Goal: Task Accomplishment & Management: Use online tool/utility

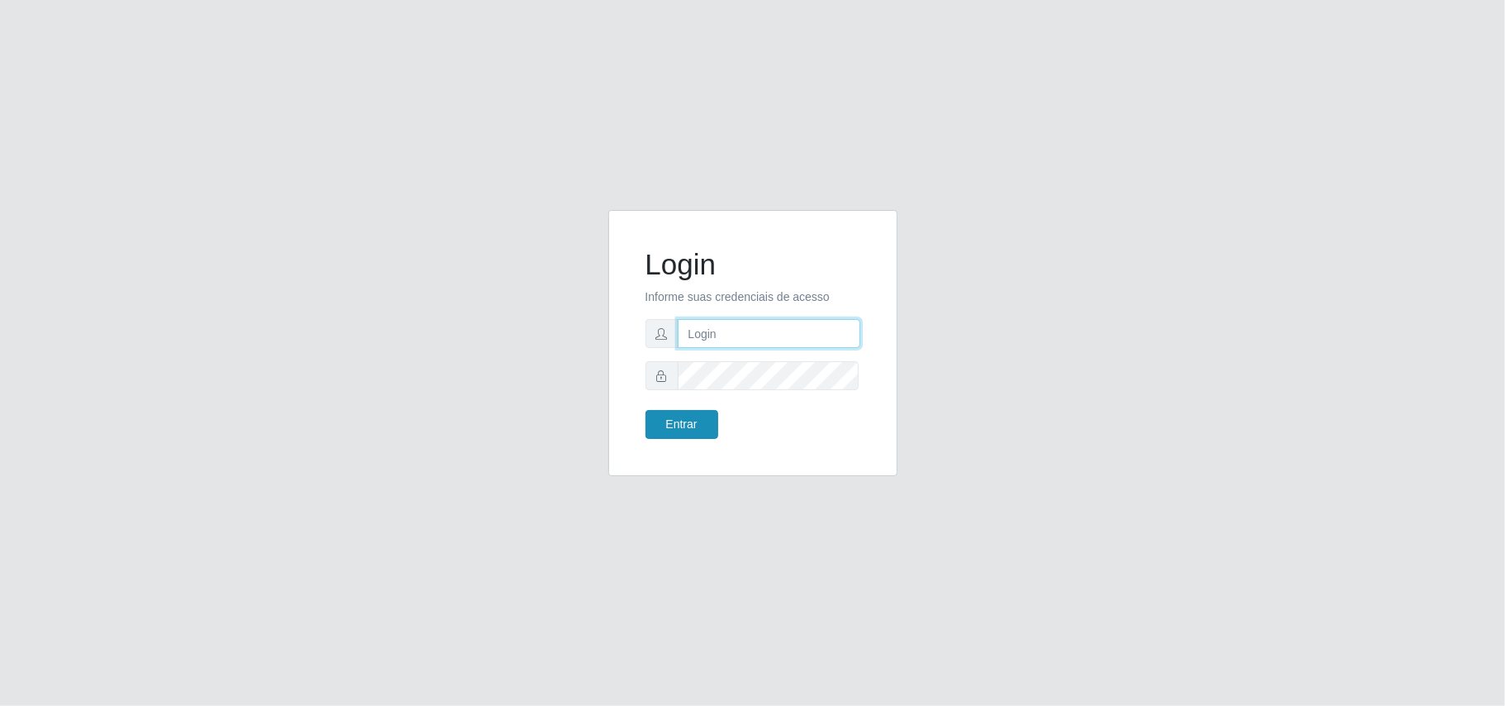
type input "Gessika@B11"
click at [692, 431] on button "Entrar" at bounding box center [682, 424] width 73 height 29
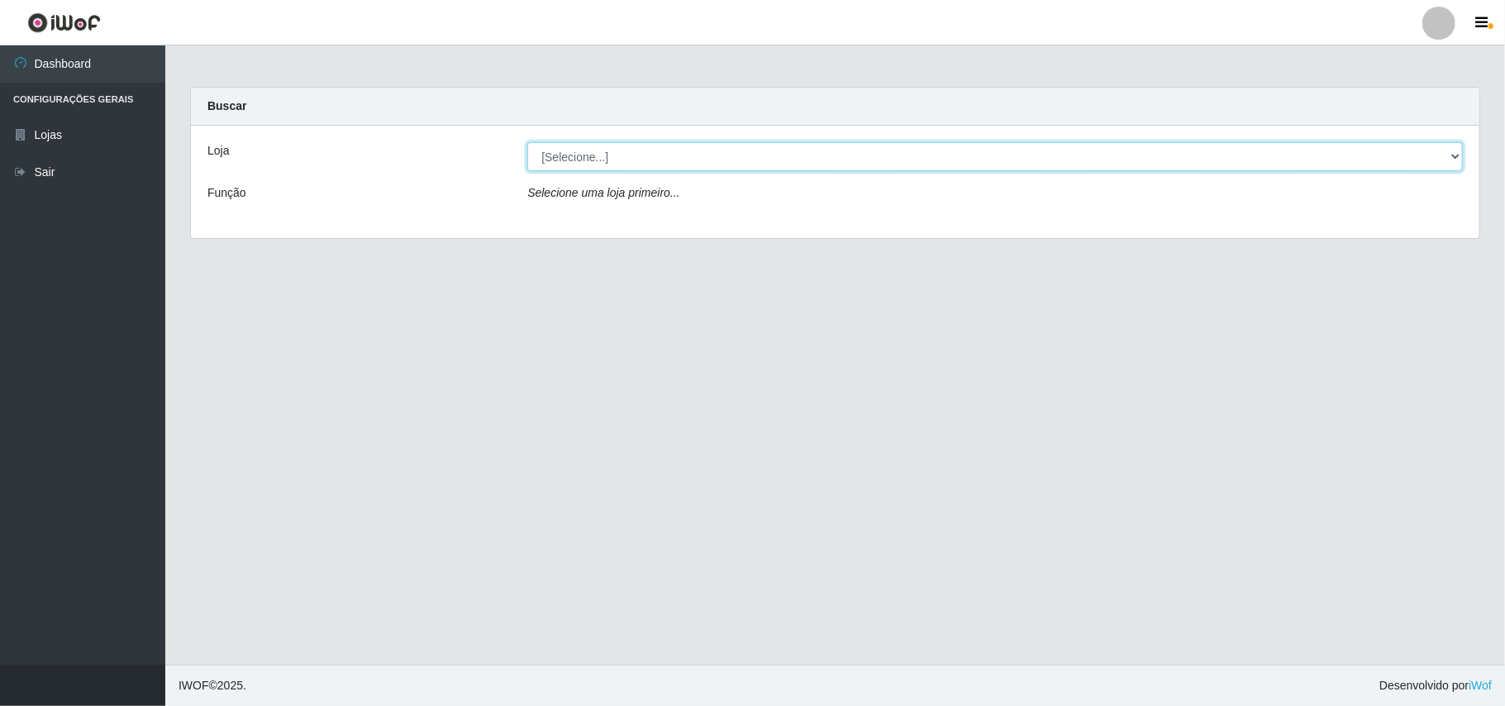
click at [1446, 163] on select "[Selecione...] Bemais Supermercados - B11 Manaíra" at bounding box center [995, 156] width 936 height 29
select select "409"
click at [527, 142] on select "[Selecione...] Bemais Supermercados - B11 Manaíra" at bounding box center [995, 156] width 936 height 29
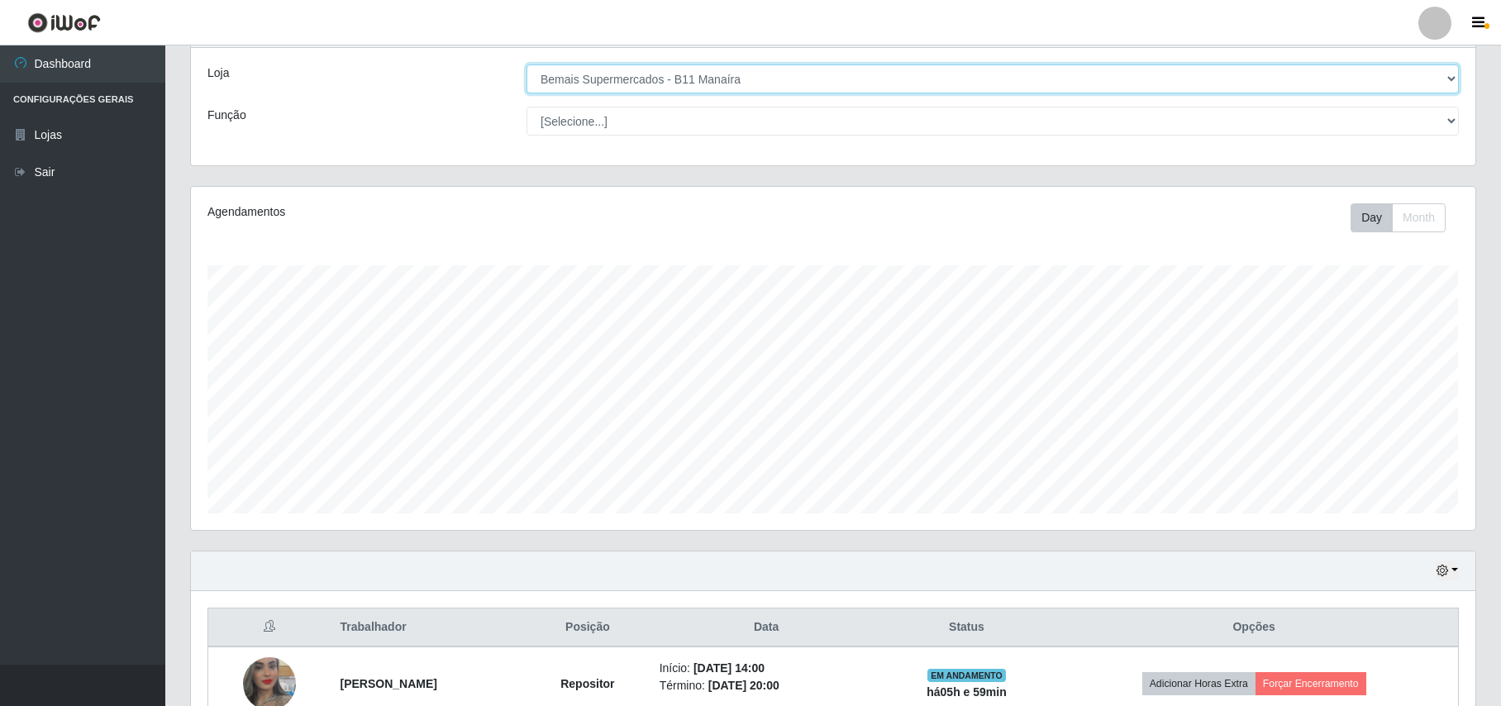
scroll to position [174, 0]
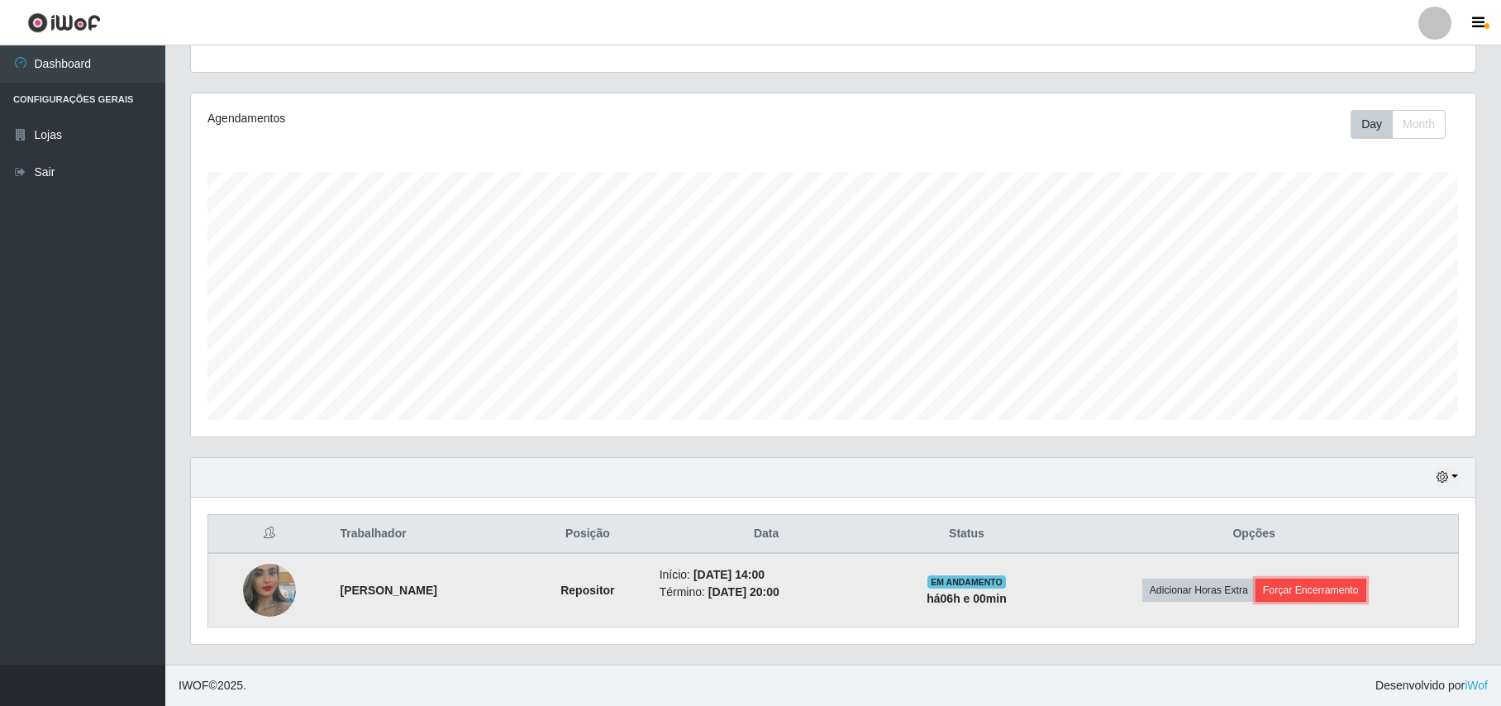
click at [1330, 583] on button "Forçar Encerramento" at bounding box center [1310, 590] width 111 height 23
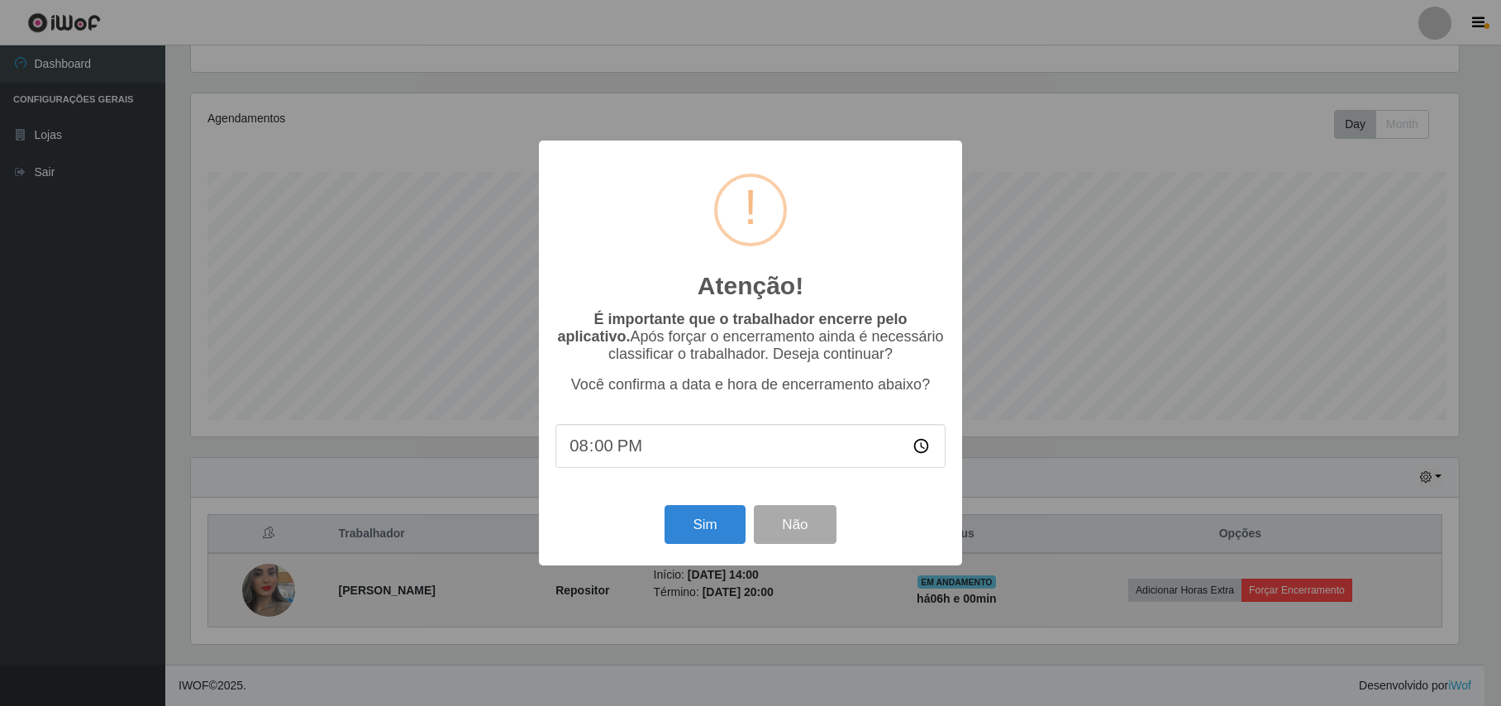
scroll to position [344, 1271]
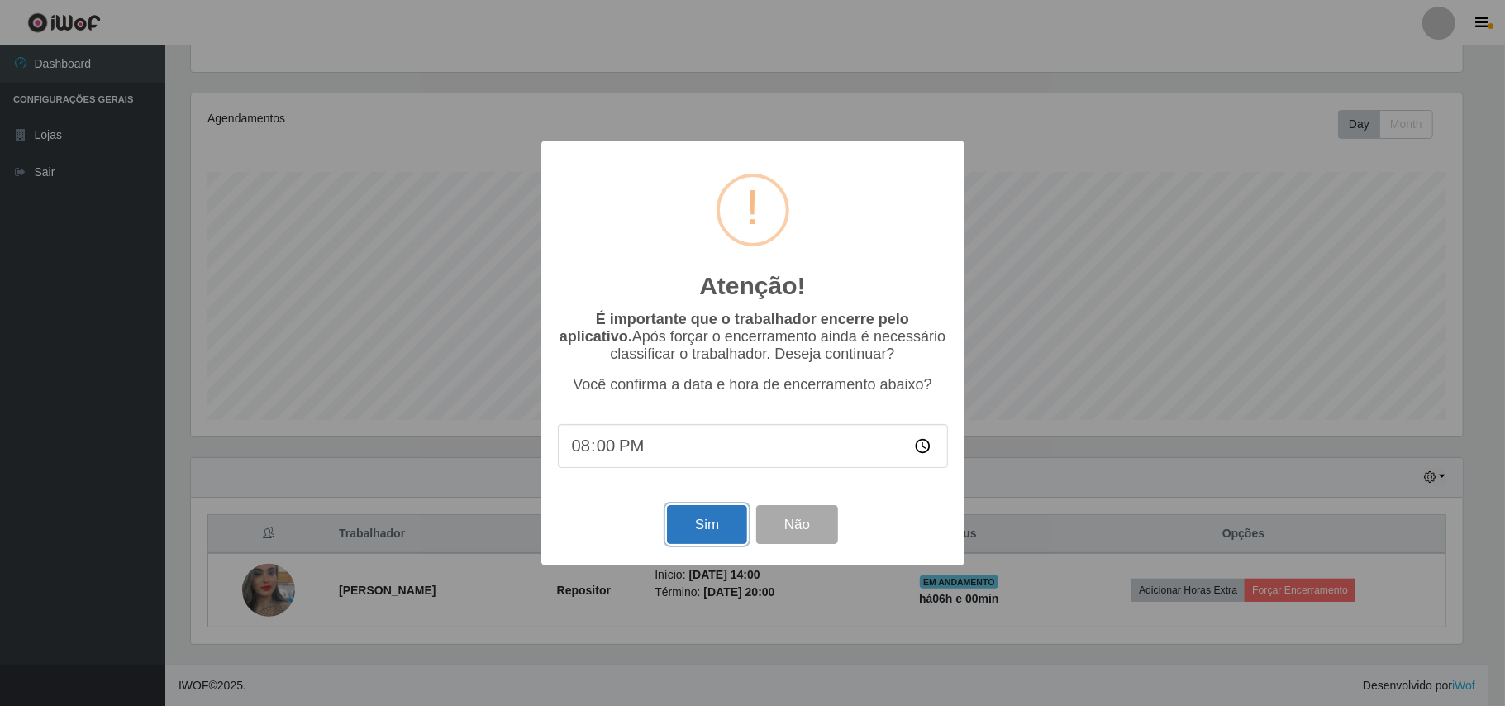
click at [698, 527] on button "Sim" at bounding box center [707, 524] width 80 height 39
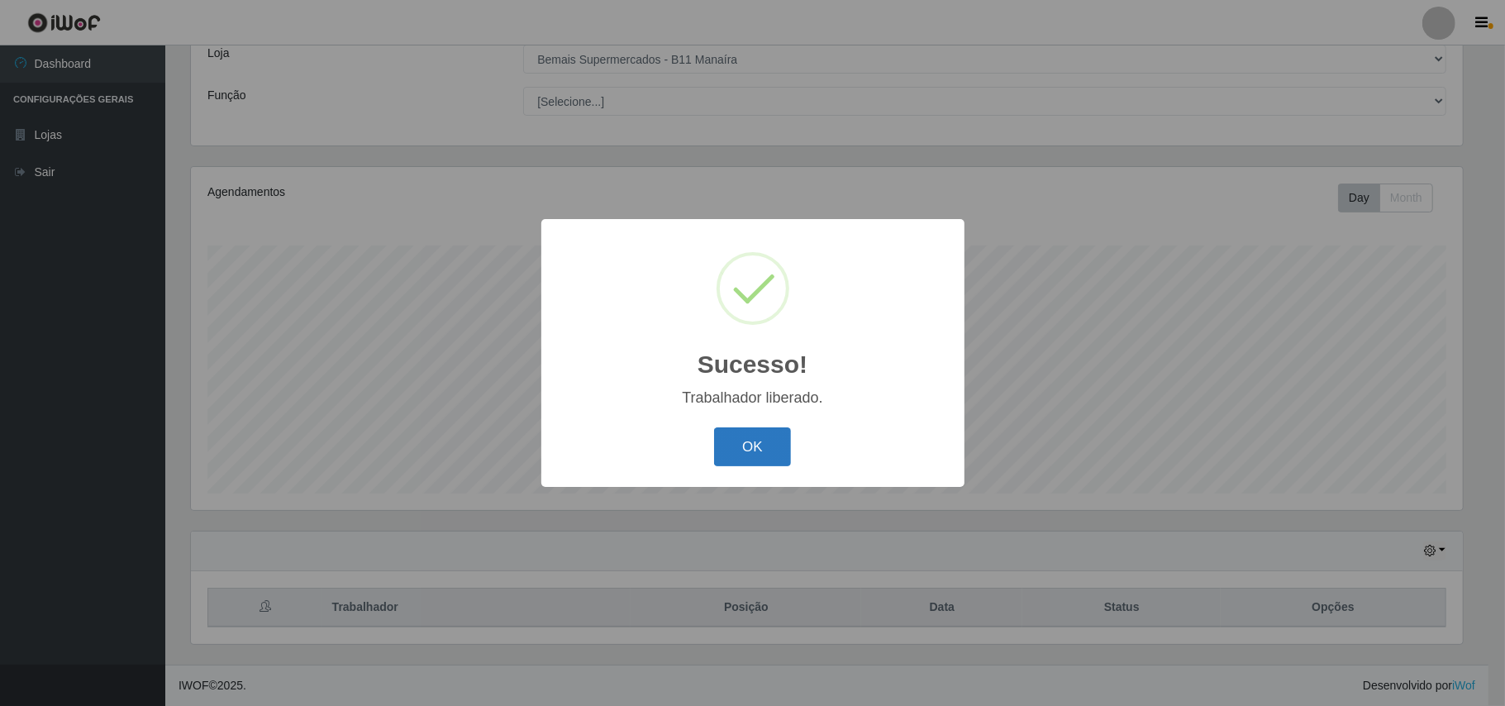
click at [735, 438] on button "OK" at bounding box center [752, 446] width 77 height 39
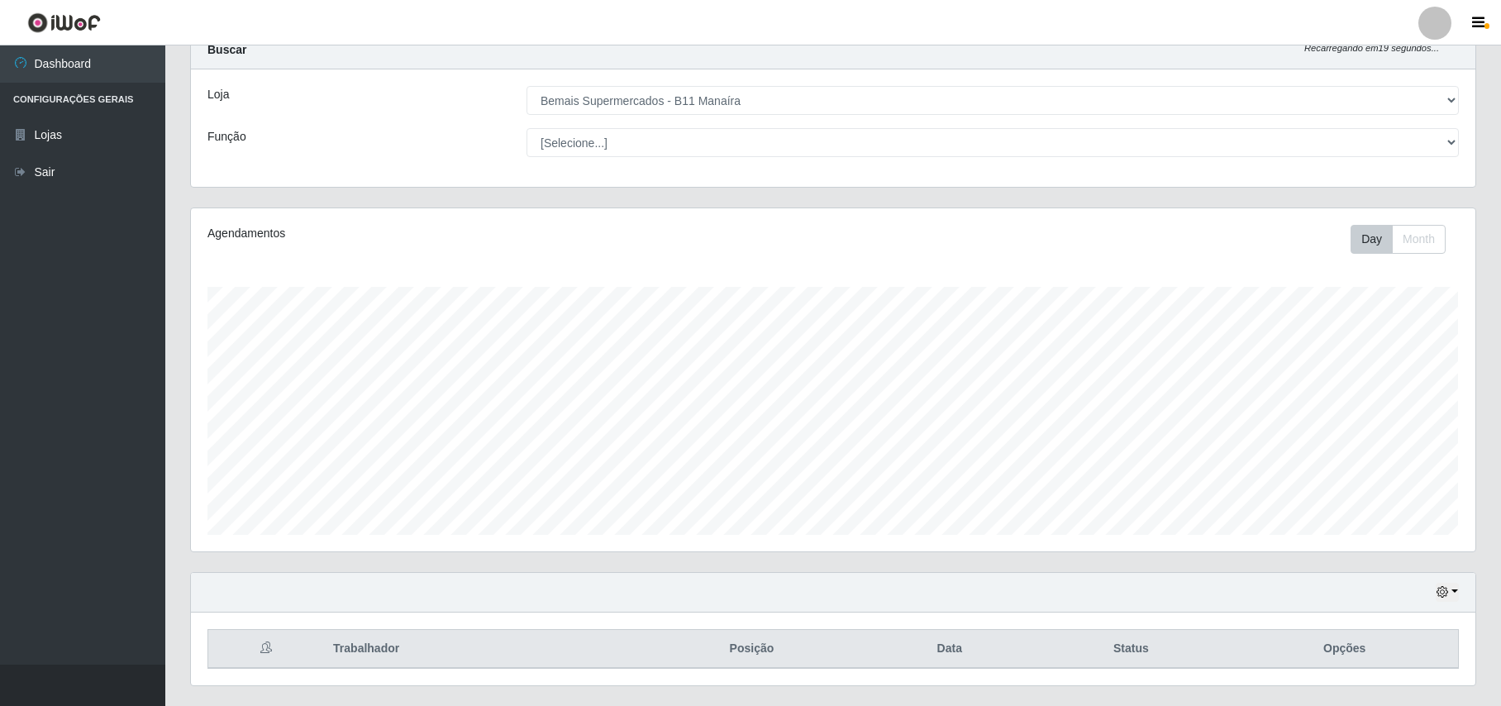
scroll to position [100, 0]
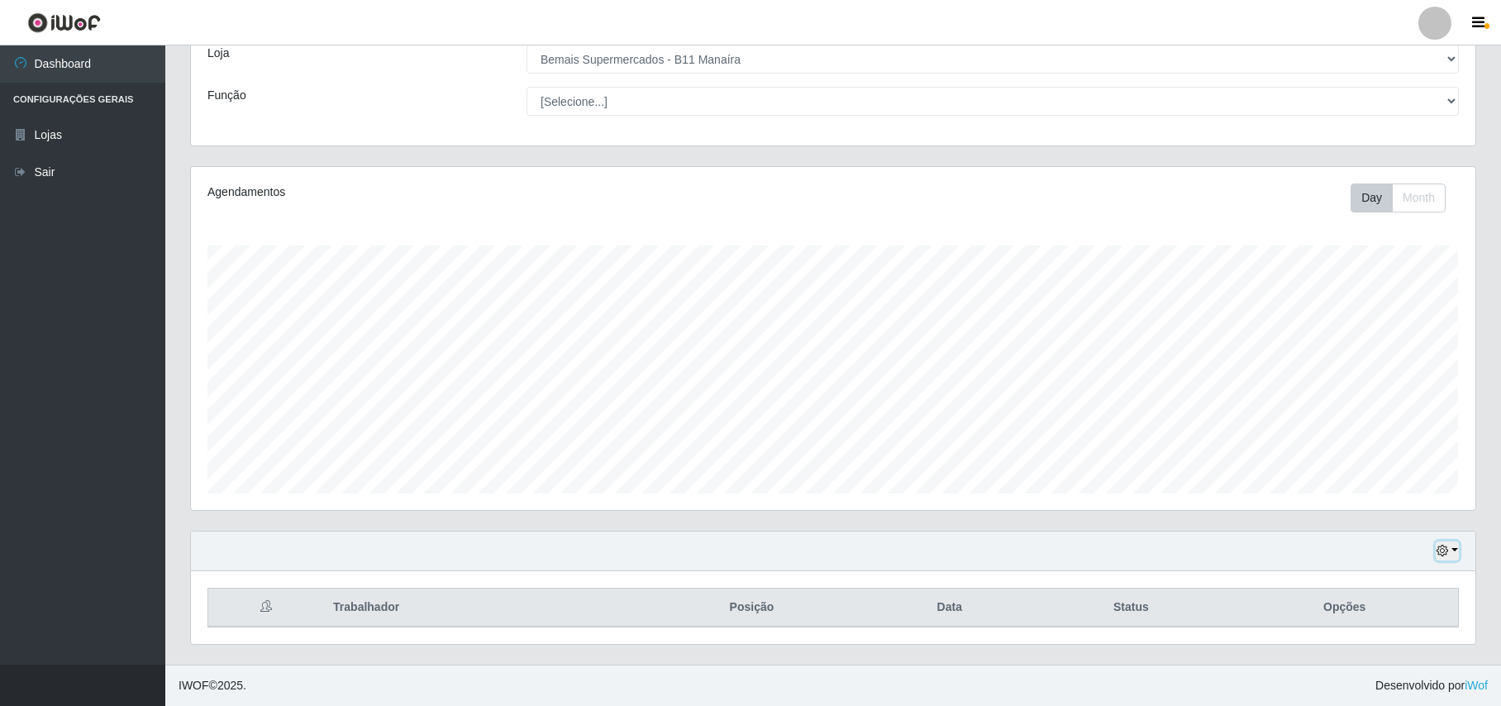
click at [1448, 546] on button "button" at bounding box center [1447, 550] width 23 height 19
click at [1398, 401] on button "1 dia" at bounding box center [1393, 418] width 131 height 35
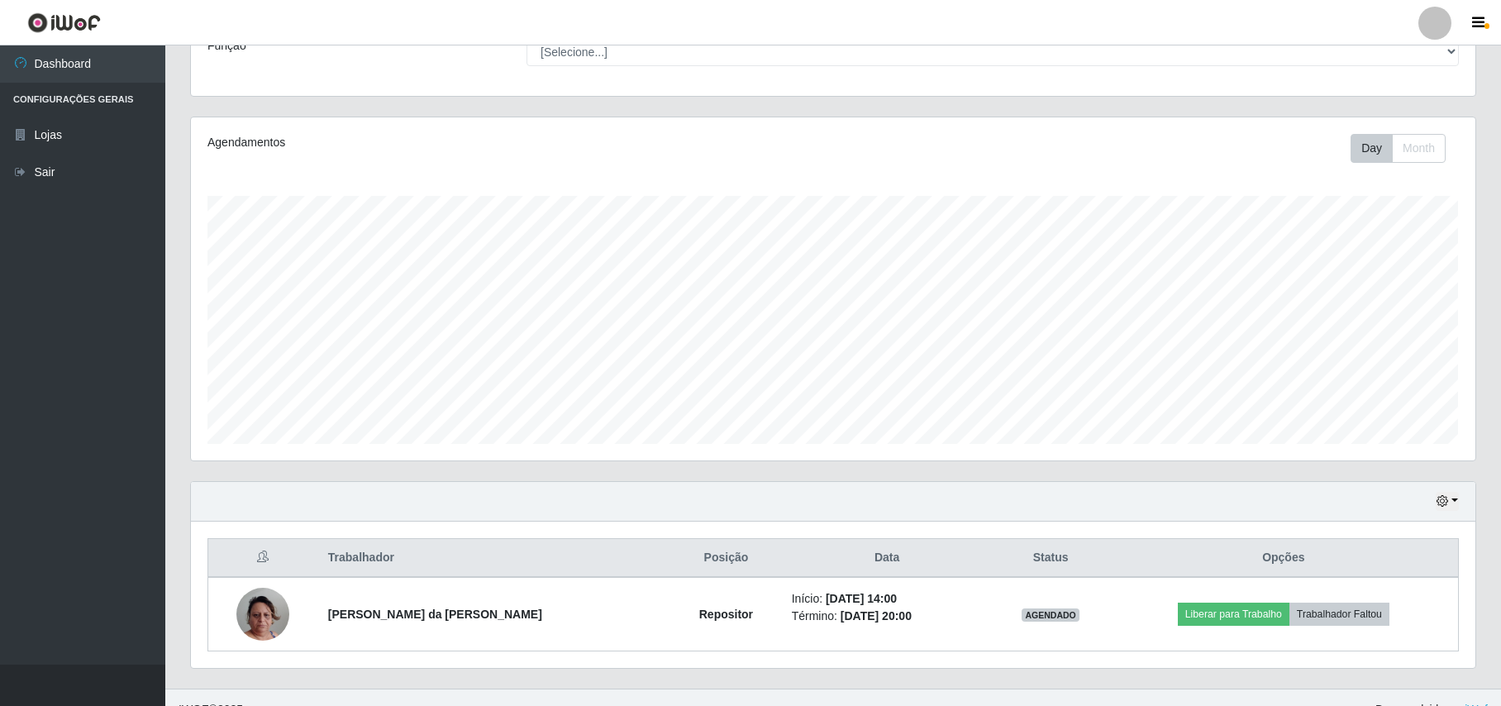
scroll to position [174, 0]
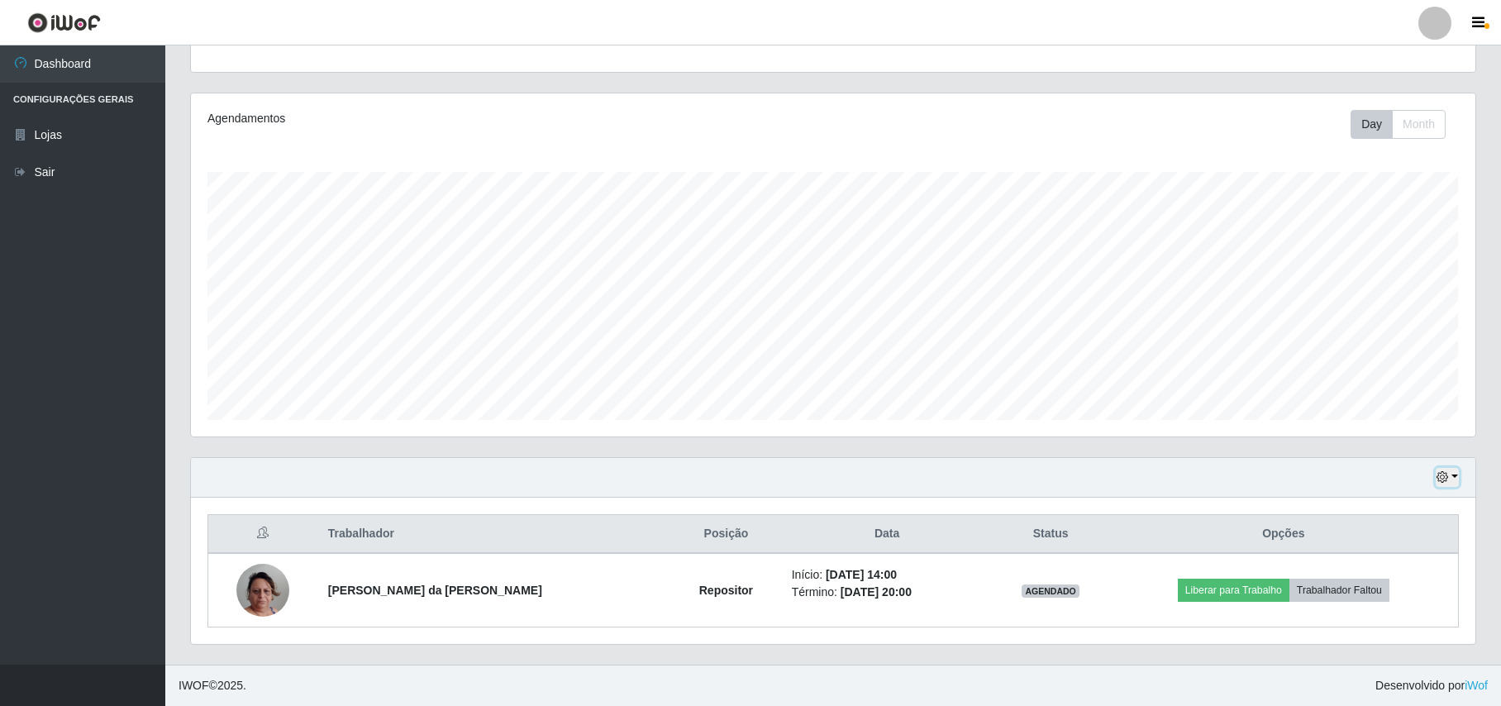
click at [1439, 477] on icon "button" at bounding box center [1442, 477] width 12 height 12
click at [1369, 308] on button "Hoje" at bounding box center [1393, 310] width 131 height 35
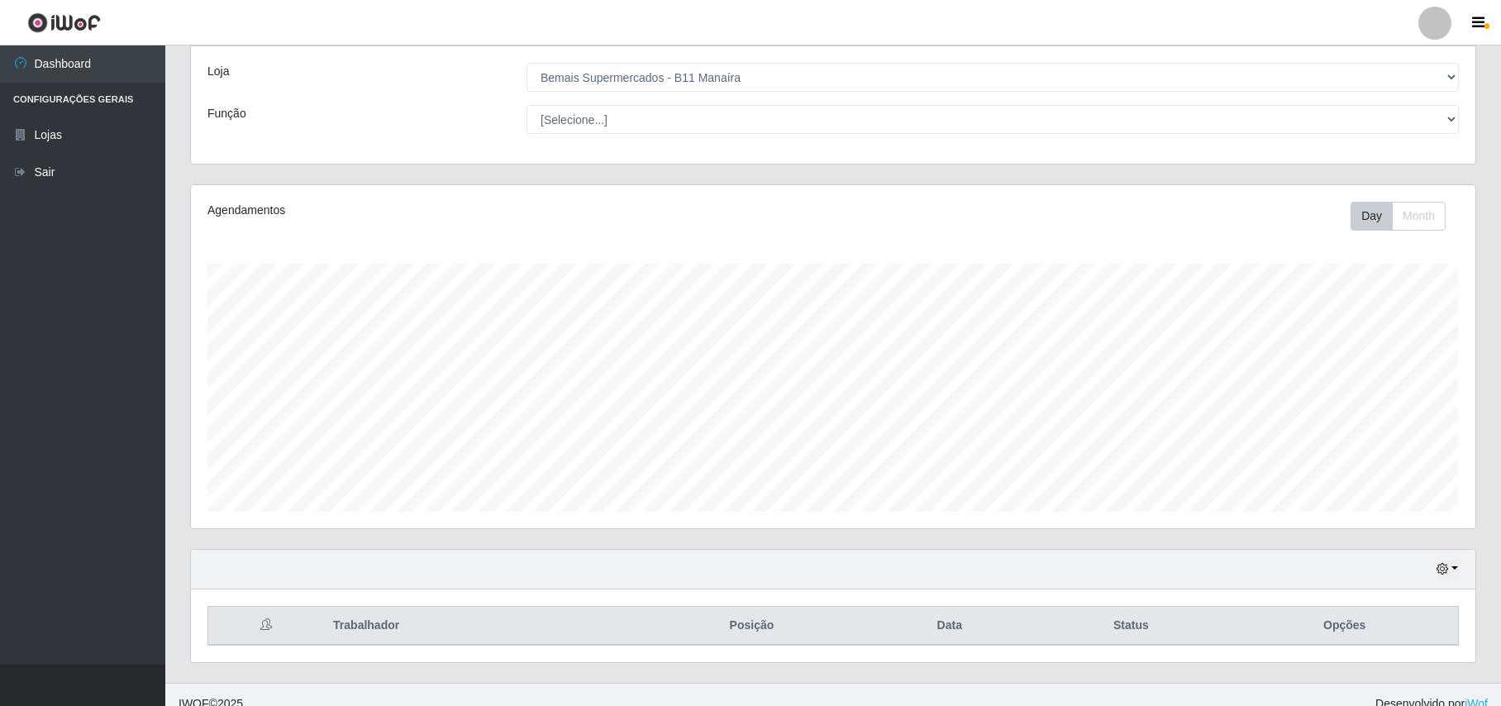
scroll to position [100, 0]
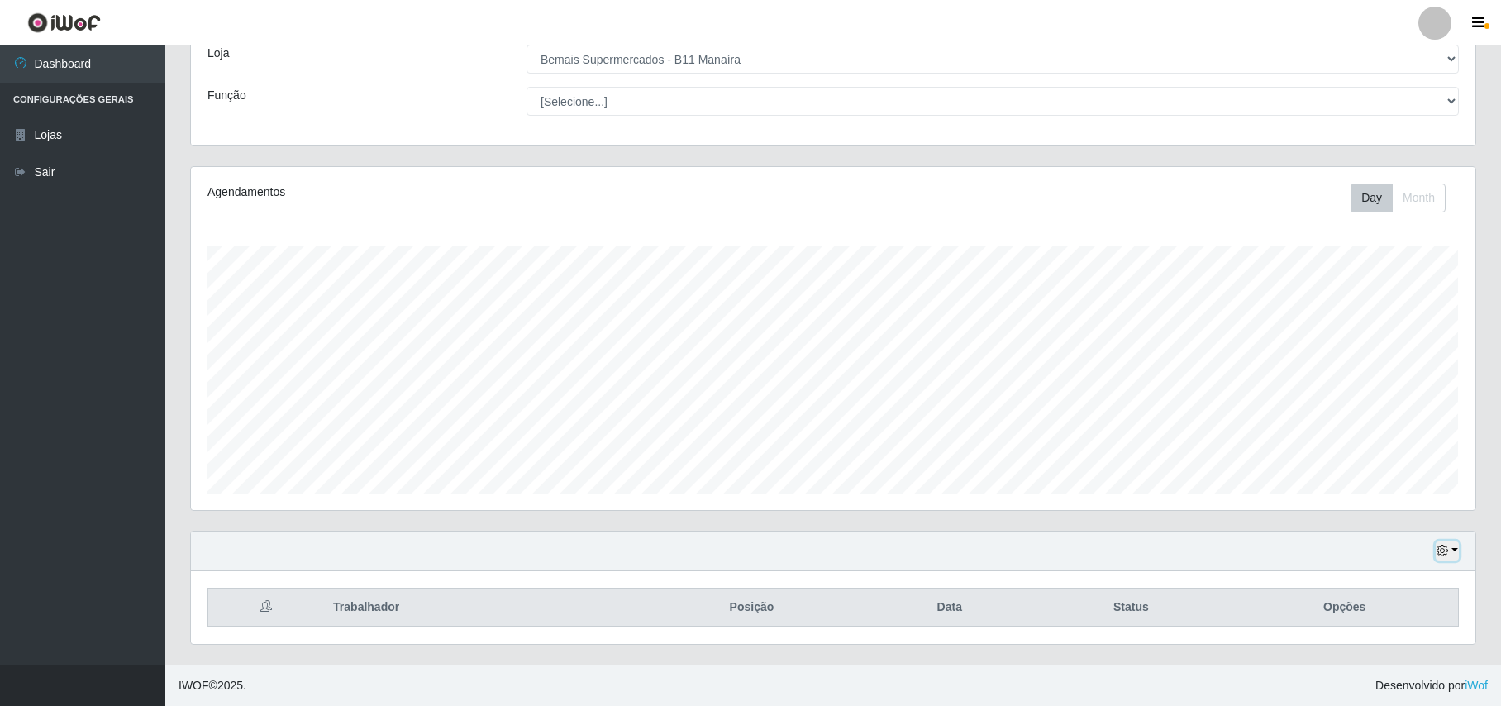
click at [1445, 553] on button "button" at bounding box center [1447, 550] width 23 height 19
click at [1440, 553] on icon "button" at bounding box center [1442, 551] width 12 height 12
click at [1377, 423] on button "1 dia" at bounding box center [1393, 418] width 131 height 35
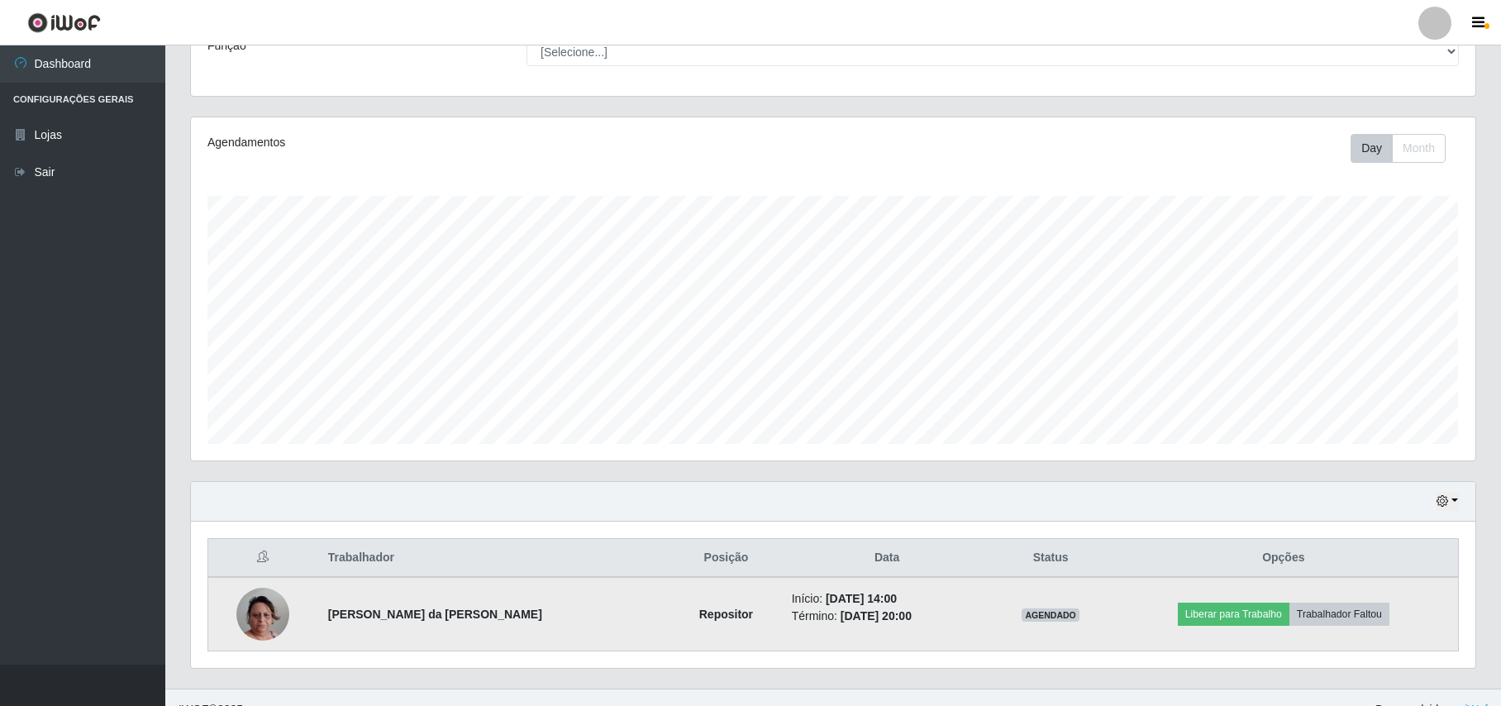
scroll to position [174, 0]
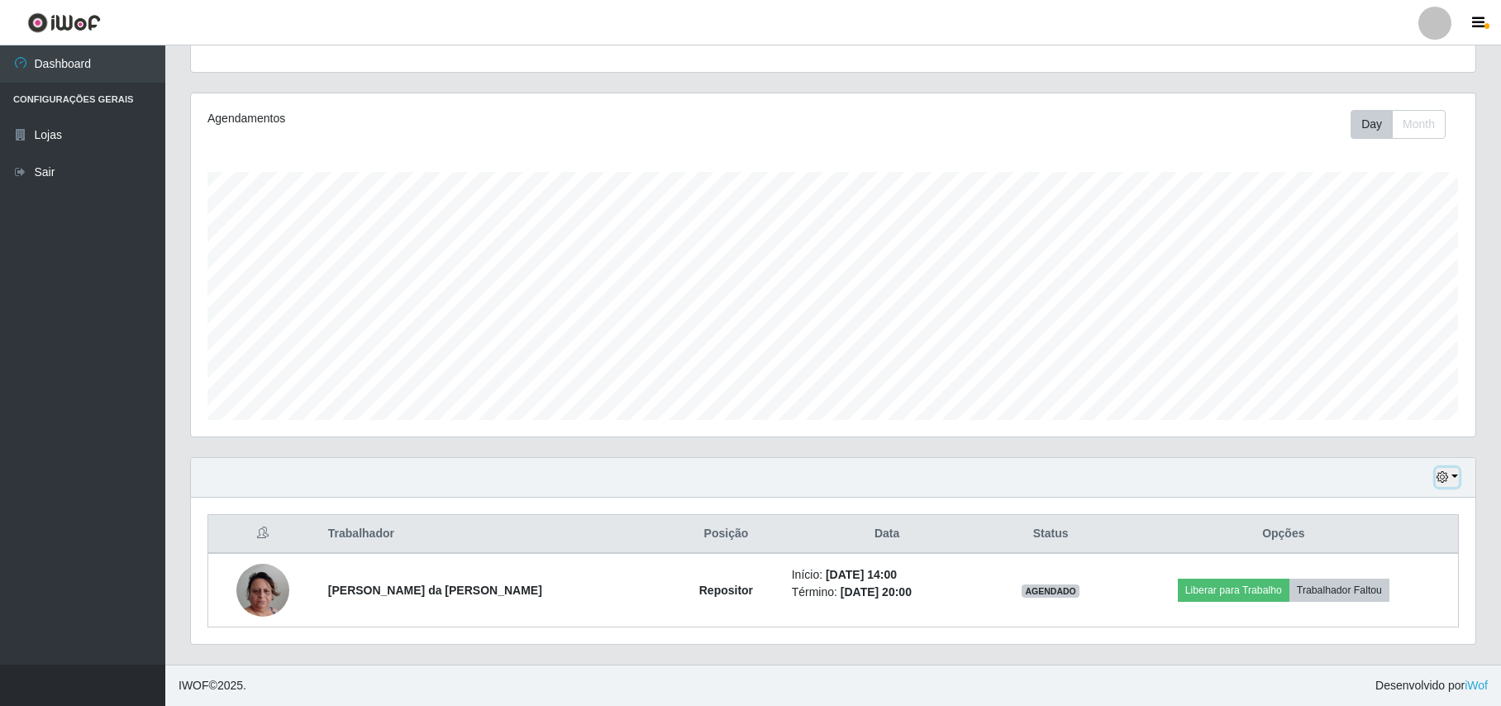
click at [1449, 474] on button "button" at bounding box center [1447, 477] width 23 height 19
click at [1385, 312] on button "Hoje" at bounding box center [1393, 310] width 131 height 35
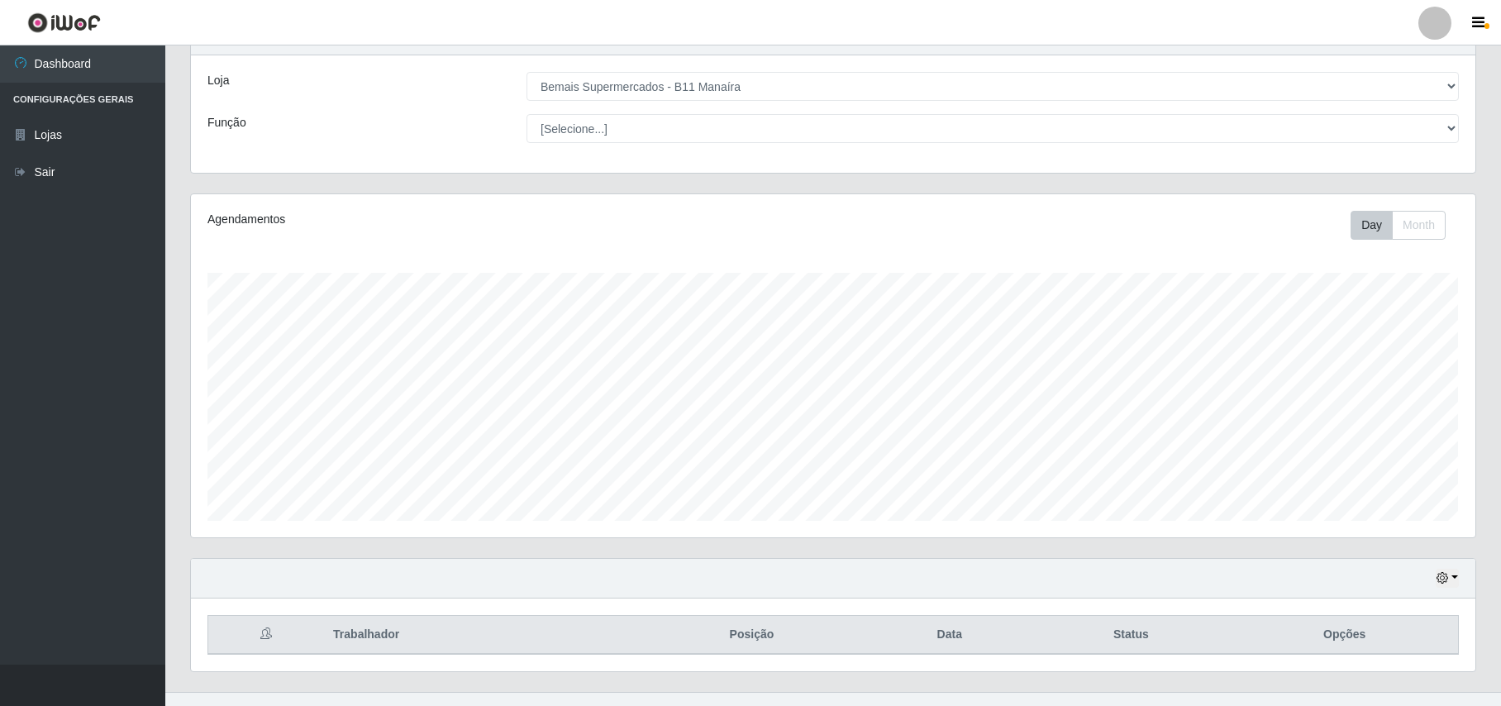
scroll to position [100, 0]
